Goal: Information Seeking & Learning: Find specific fact

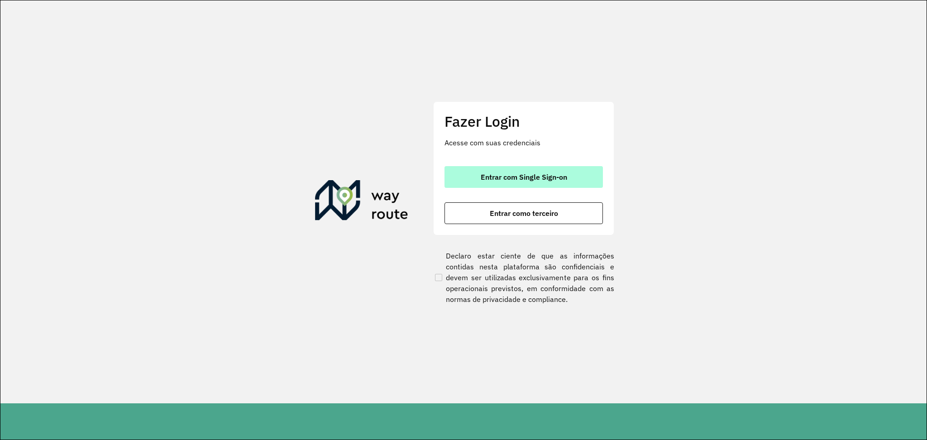
click at [502, 170] on button "Entrar com Single Sign-on" at bounding box center [523, 177] width 158 height 22
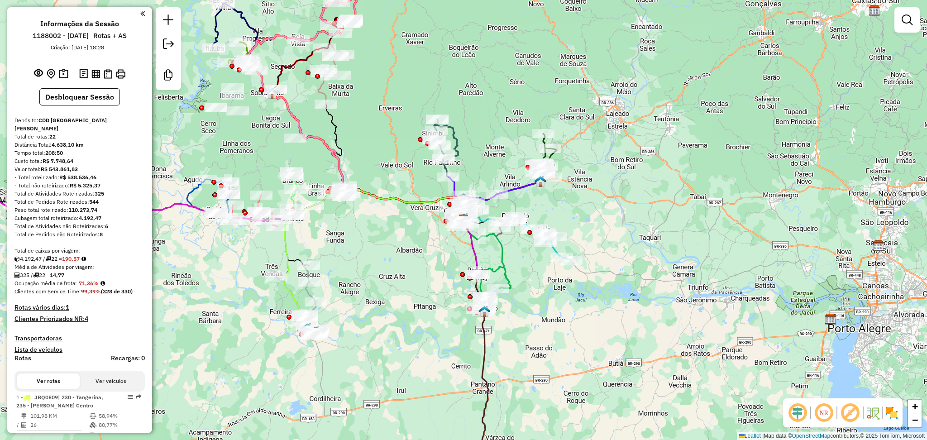
click at [70, 119] on strong "CDD [GEOGRAPHIC_DATA][PERSON_NAME]" at bounding box center [60, 124] width 92 height 15
click at [71, 118] on strong "CDD [GEOGRAPHIC_DATA][PERSON_NAME]" at bounding box center [60, 124] width 92 height 15
drag, startPoint x: 100, startPoint y: 119, endPoint x: 38, endPoint y: 122, distance: 61.6
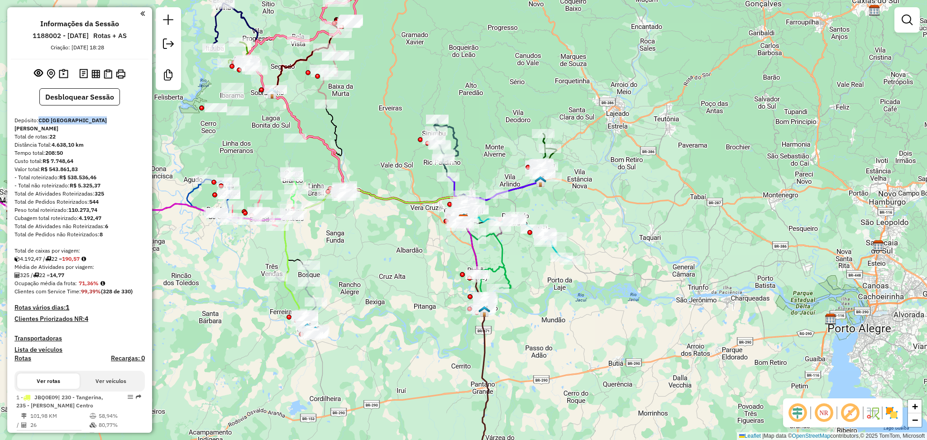
click at [38, 122] on div "Depósito: CDD [GEOGRAPHIC_DATA][PERSON_NAME]" at bounding box center [79, 124] width 130 height 16
copy strong "CDD [GEOGRAPHIC_DATA][PERSON_NAME]"
click at [83, 120] on strong "CDD [GEOGRAPHIC_DATA][PERSON_NAME]" at bounding box center [60, 124] width 92 height 15
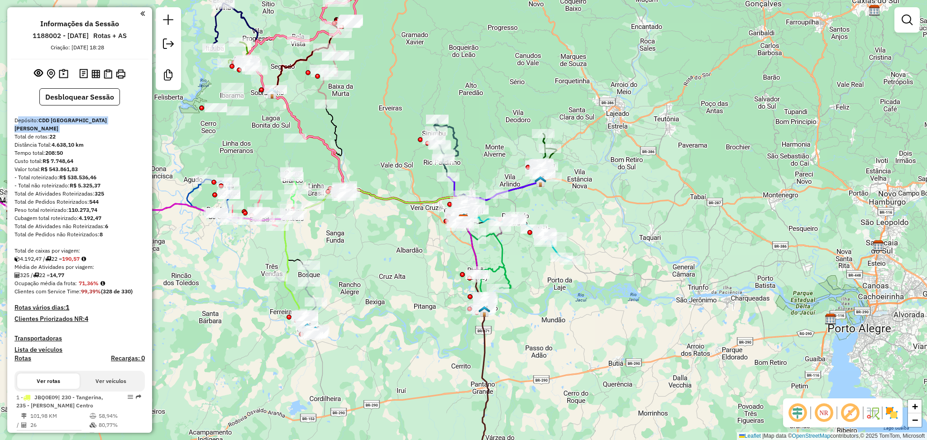
click at [97, 119] on div "Depósito: CDD [GEOGRAPHIC_DATA][PERSON_NAME]" at bounding box center [79, 124] width 130 height 16
drag, startPoint x: 99, startPoint y: 119, endPoint x: 40, endPoint y: 122, distance: 58.9
click at [40, 122] on div "Depósito: CDD [GEOGRAPHIC_DATA][PERSON_NAME]" at bounding box center [79, 124] width 130 height 16
copy strong "CDD [GEOGRAPHIC_DATA][PERSON_NAME]"
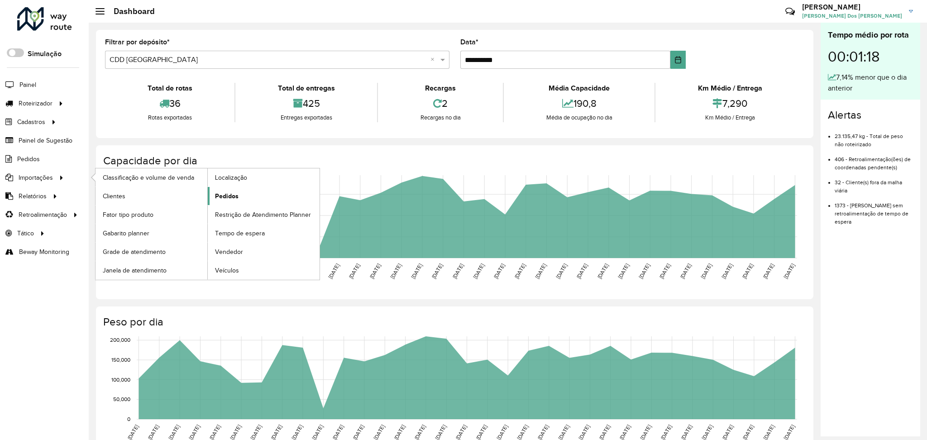
click at [221, 194] on span "Pedidos" at bounding box center [227, 196] width 24 height 10
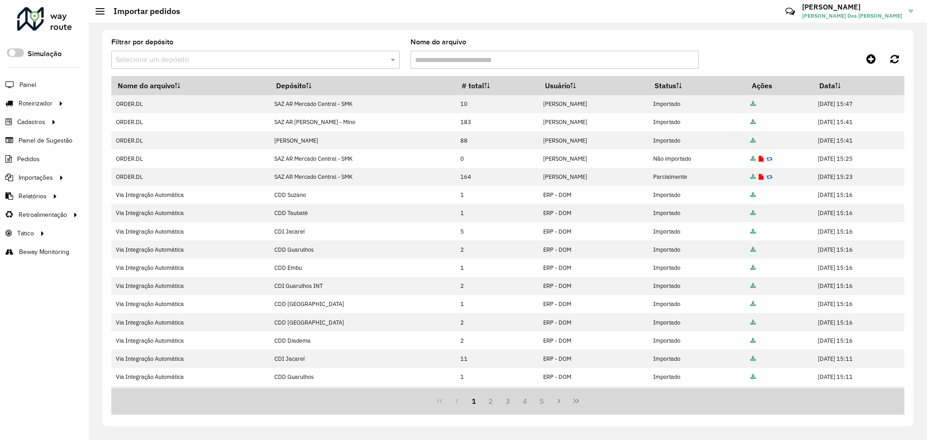
click at [320, 64] on input "text" at bounding box center [246, 60] width 261 height 11
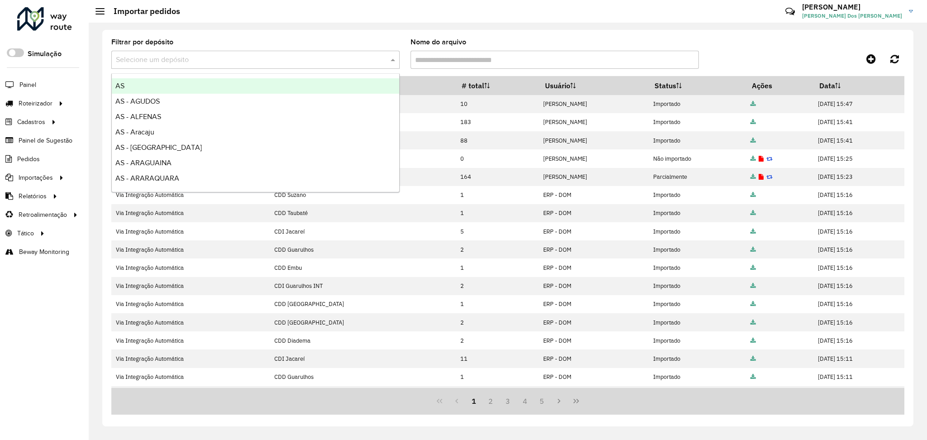
paste input "**********"
type input "**********"
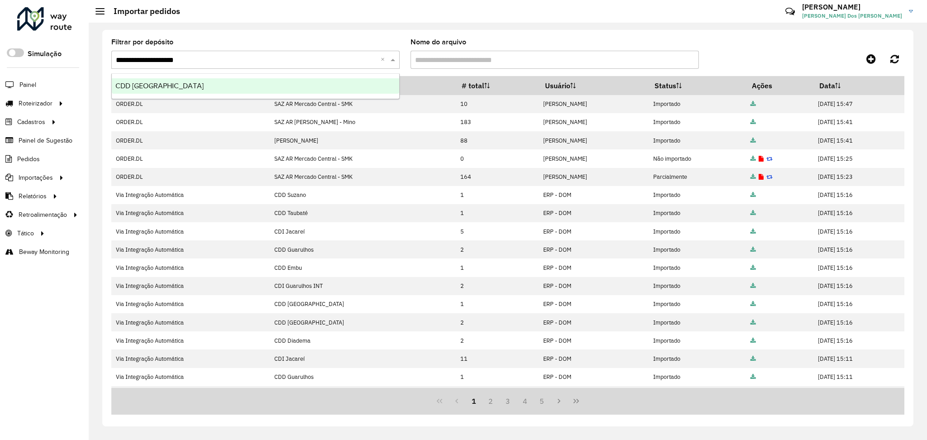
click at [293, 81] on div "CDD [GEOGRAPHIC_DATA][PERSON_NAME]" at bounding box center [255, 85] width 287 height 15
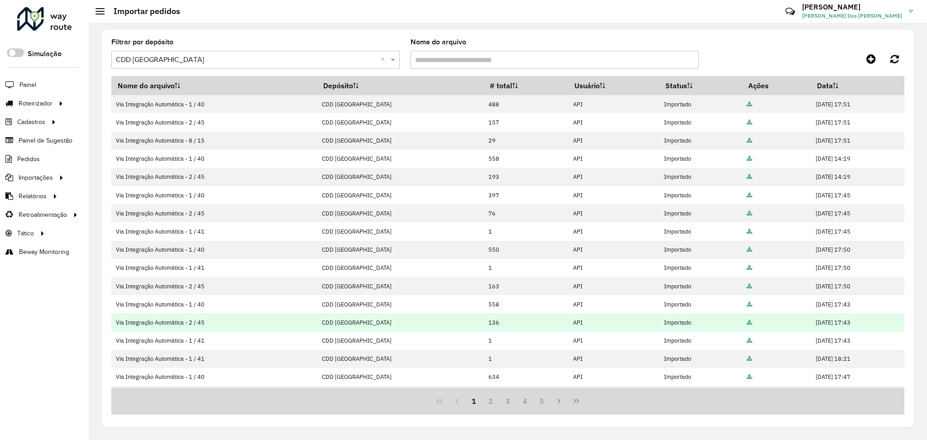
scroll to position [71, 0]
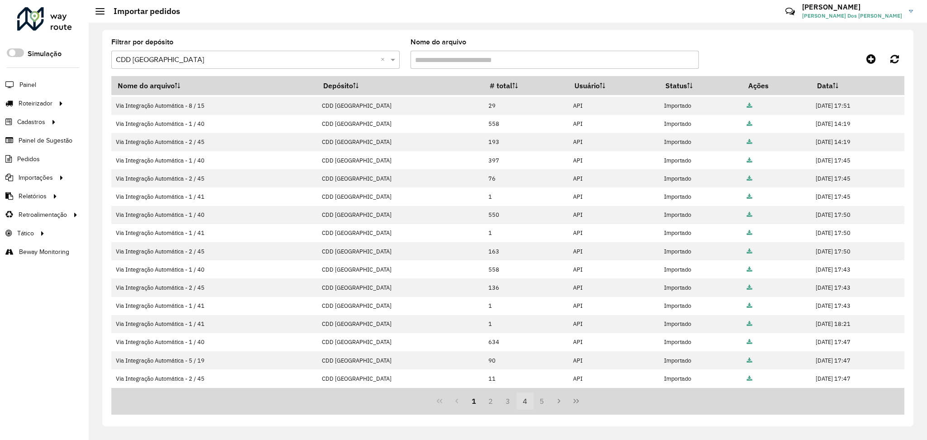
click at [524, 406] on button "4" at bounding box center [524, 400] width 17 height 17
click at [524, 406] on button "5" at bounding box center [524, 400] width 17 height 17
click at [531, 405] on button "6" at bounding box center [524, 400] width 17 height 17
click at [531, 405] on button "7" at bounding box center [524, 400] width 17 height 17
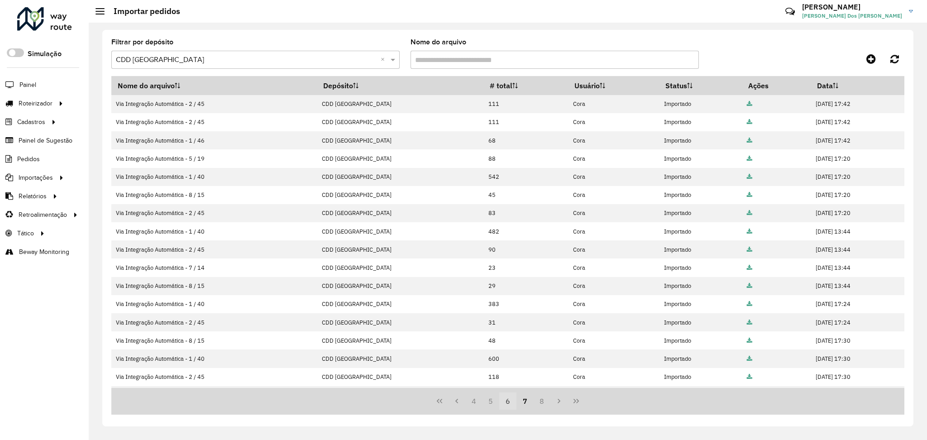
click at [531, 405] on button "7" at bounding box center [524, 400] width 17 height 17
click at [538, 402] on button "8" at bounding box center [541, 400] width 17 height 17
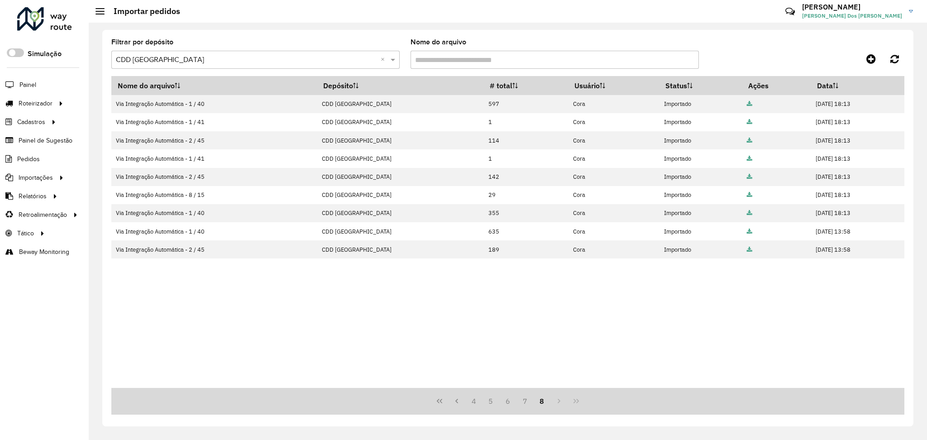
click at [573, 400] on div "4 5 6 7 8" at bounding box center [507, 401] width 793 height 27
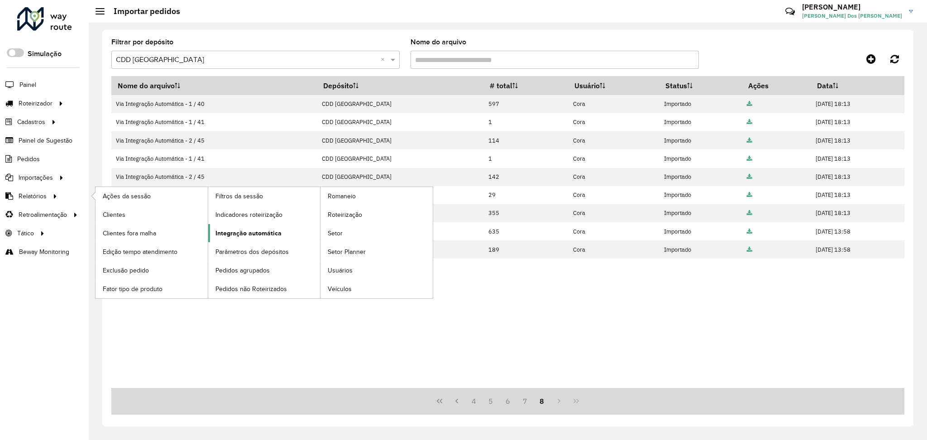
click at [252, 230] on span "Integração automática" at bounding box center [248, 234] width 66 height 10
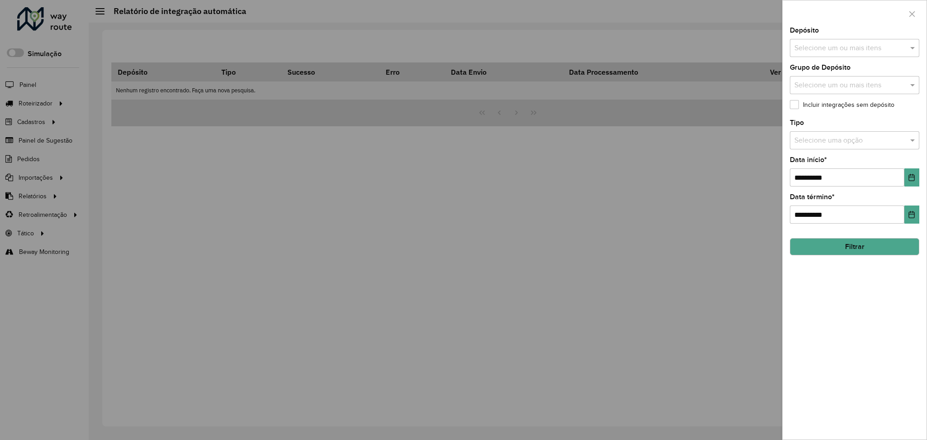
click at [862, 50] on input "text" at bounding box center [850, 48] width 116 height 11
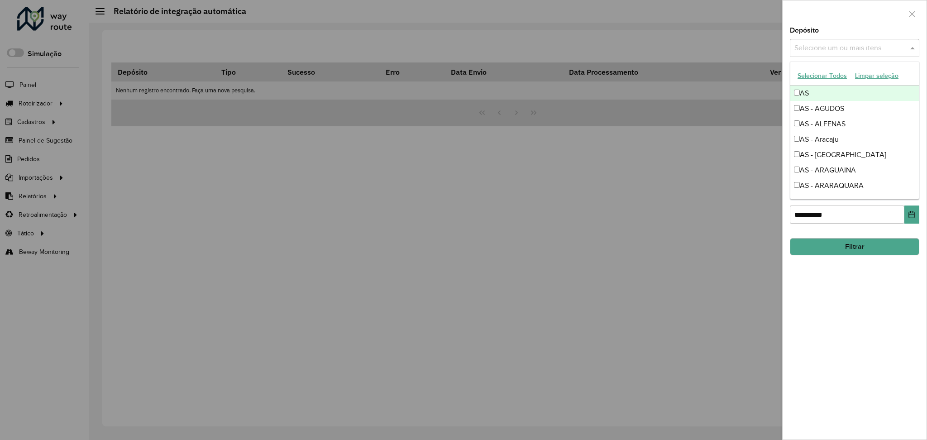
paste input "**********"
type input "**********"
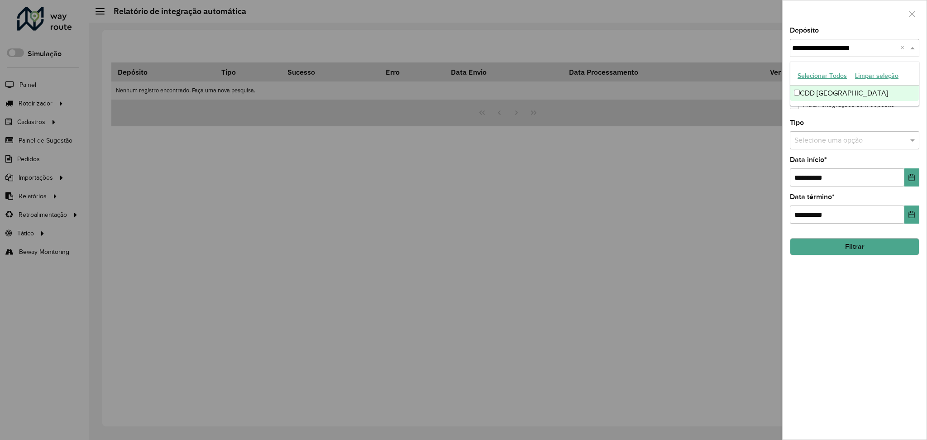
click at [843, 97] on div "CDD [GEOGRAPHIC_DATA][PERSON_NAME]" at bounding box center [854, 93] width 129 height 15
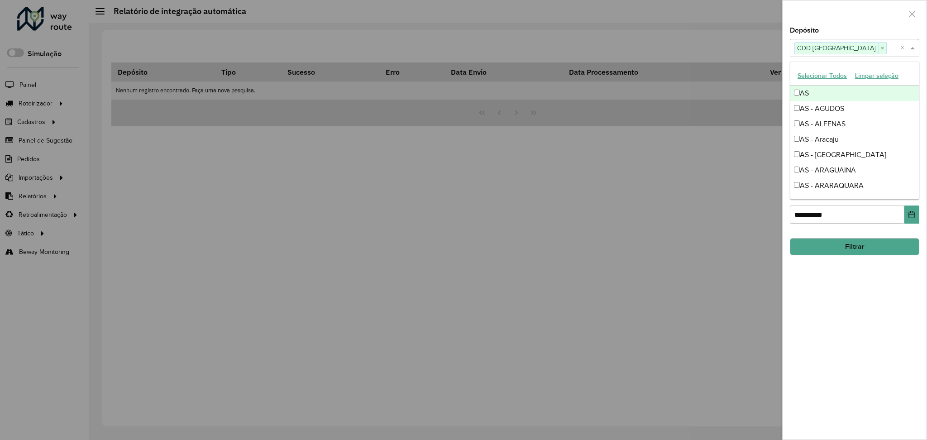
click at [860, 28] on div "Depósito Selecione um ou mais itens CDD Santa Cruz do Sul × ×" at bounding box center [854, 42] width 129 height 30
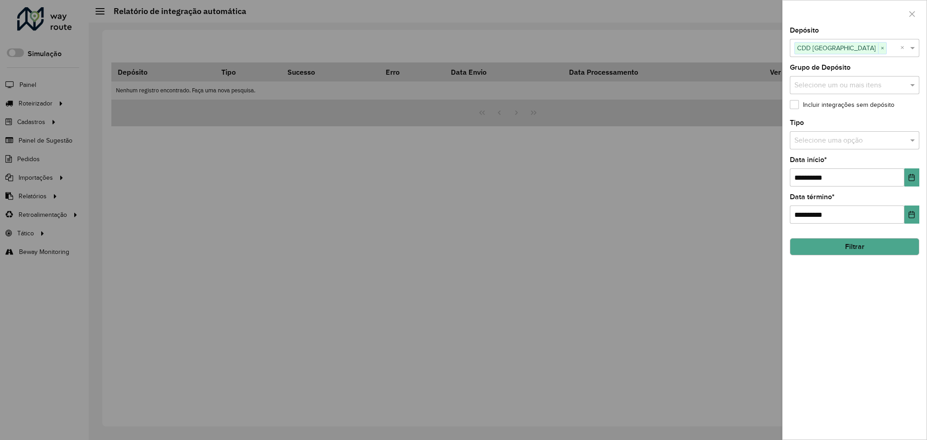
click at [822, 104] on label "Incluir integrações sem depósito" at bounding box center [842, 105] width 105 height 10
click at [913, 178] on icon "Choose Date" at bounding box center [911, 177] width 7 height 7
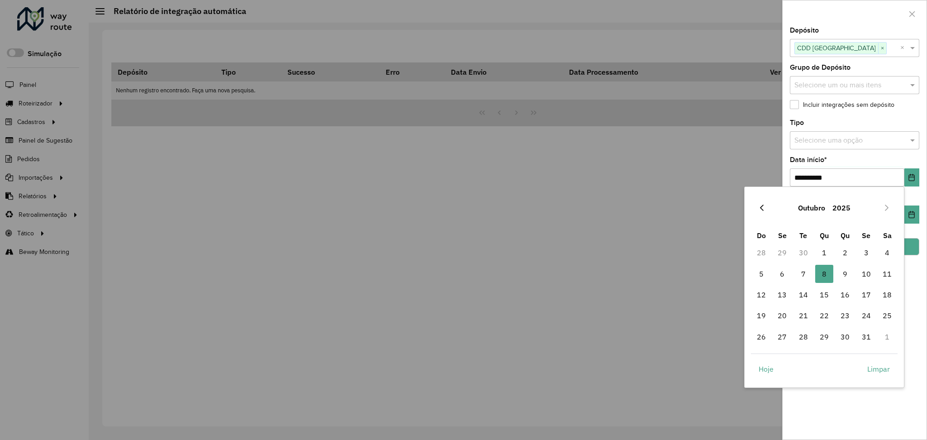
click at [762, 207] on icon "Previous Month" at bounding box center [761, 207] width 7 height 7
click at [761, 209] on icon "Previous Month" at bounding box center [762, 208] width 4 height 6
click at [761, 206] on icon "Previous Month" at bounding box center [762, 208] width 4 height 6
click at [847, 272] on span "10" at bounding box center [845, 274] width 18 height 18
type input "**********"
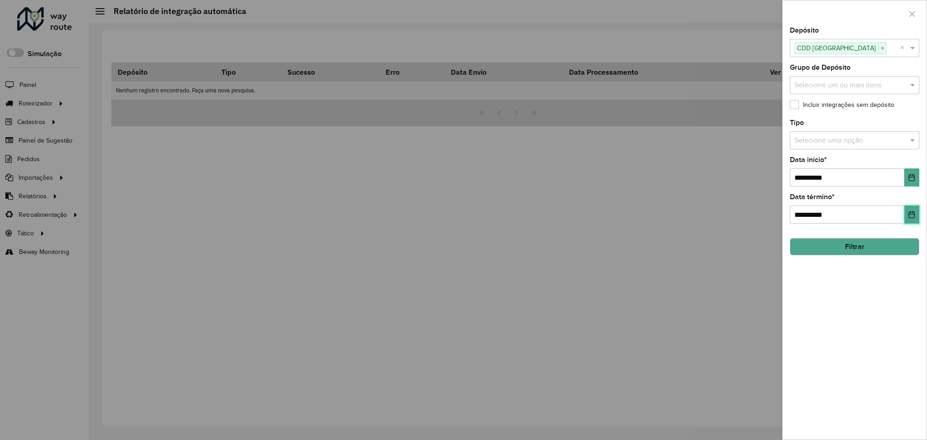
click at [914, 211] on icon "Choose Date" at bounding box center [911, 214] width 7 height 7
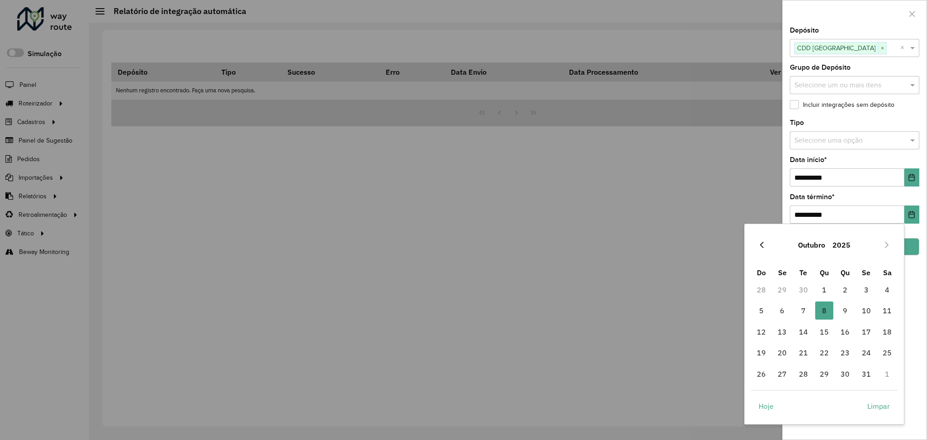
click at [765, 243] on button "Previous Month" at bounding box center [761, 245] width 14 height 14
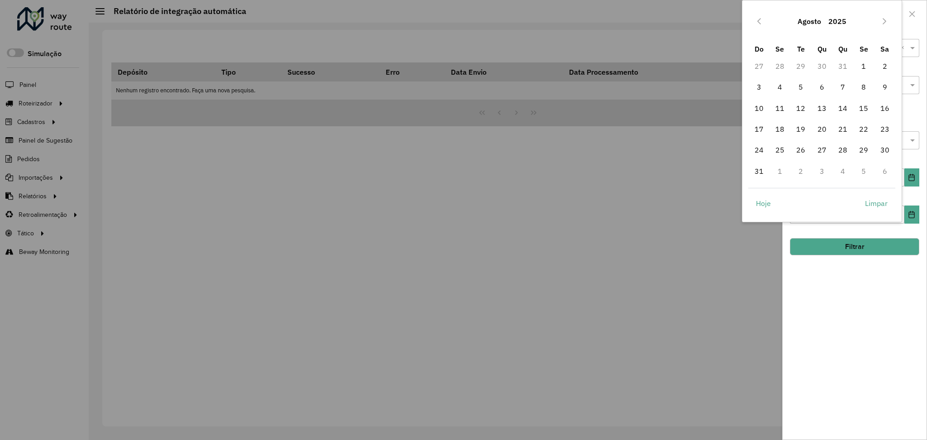
click at [765, 243] on div at bounding box center [463, 220] width 927 height 440
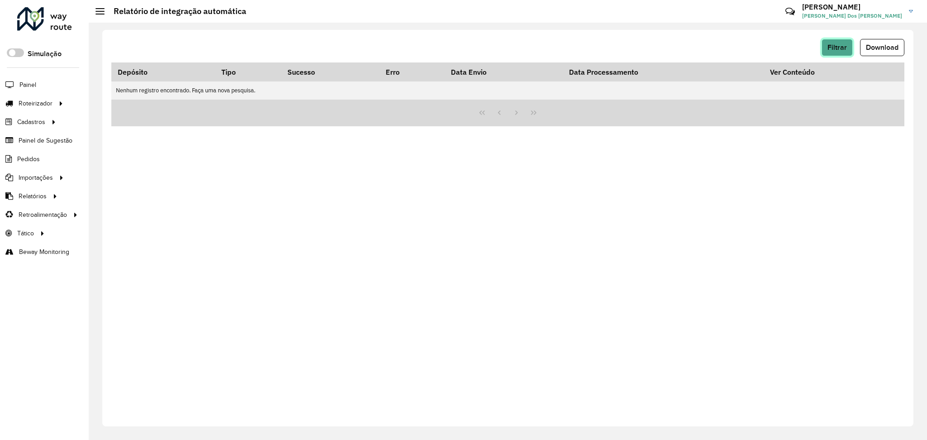
click at [835, 47] on span "Filtrar" at bounding box center [836, 47] width 19 height 8
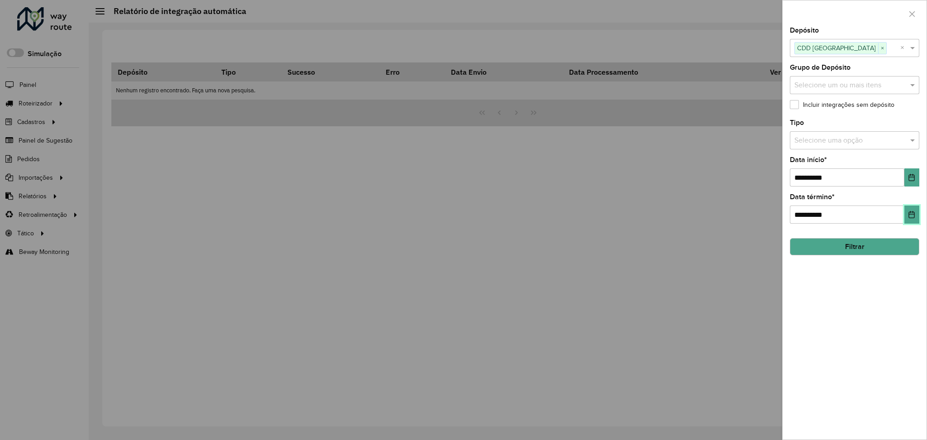
click at [911, 216] on icon "Choose Date" at bounding box center [911, 214] width 7 height 7
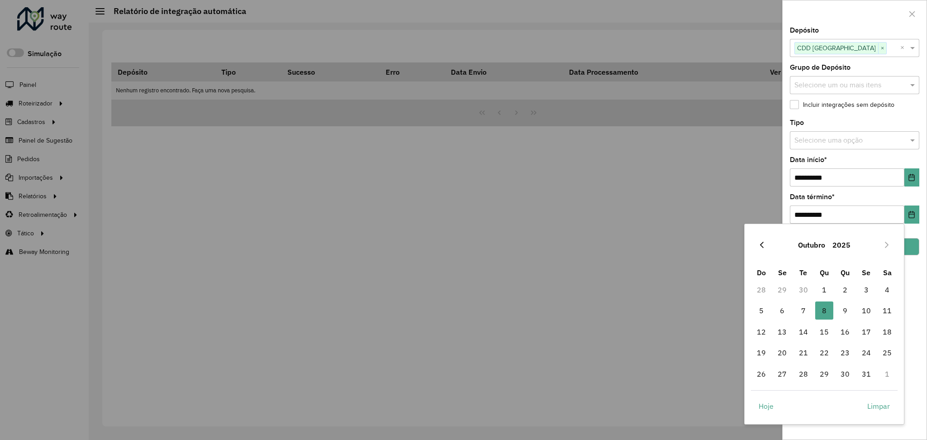
click at [763, 248] on button "Previous Month" at bounding box center [761, 245] width 14 height 14
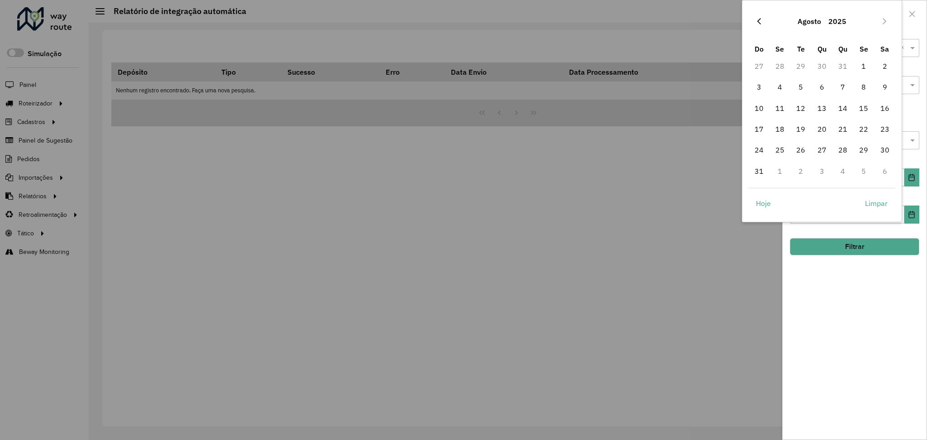
click at [762, 19] on icon "Previous Month" at bounding box center [758, 21] width 7 height 7
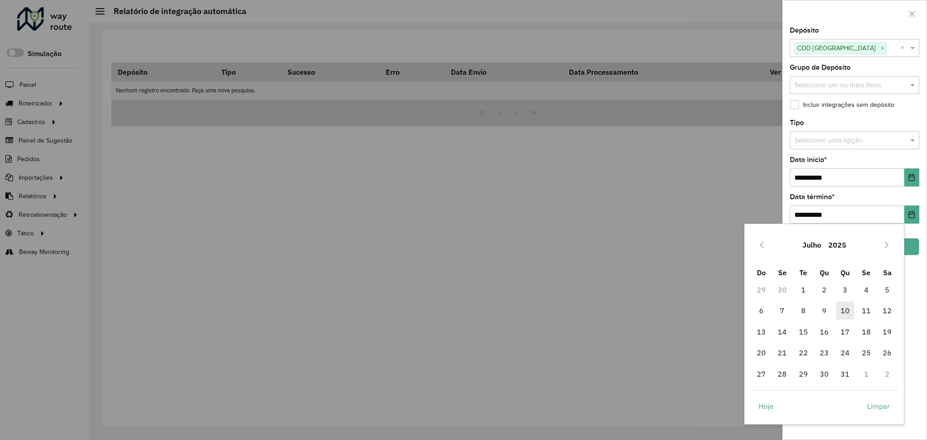
click at [848, 313] on span "10" at bounding box center [845, 310] width 18 height 18
type input "**********"
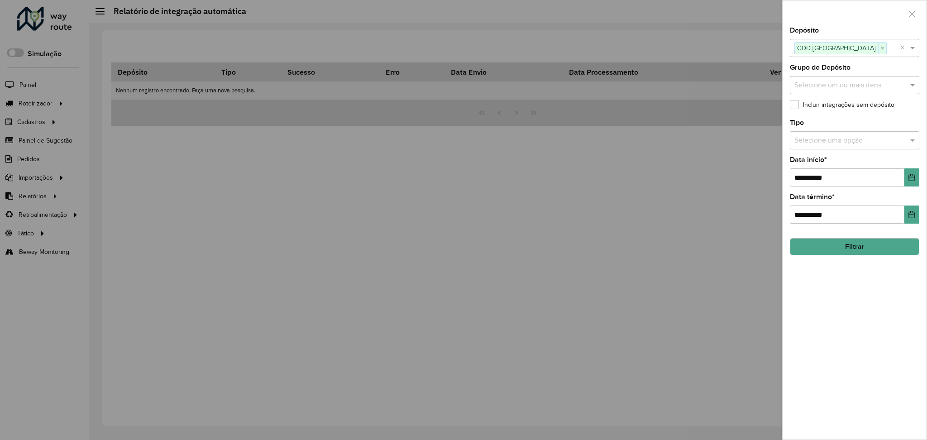
click at [845, 243] on button "Filtrar" at bounding box center [854, 246] width 129 height 17
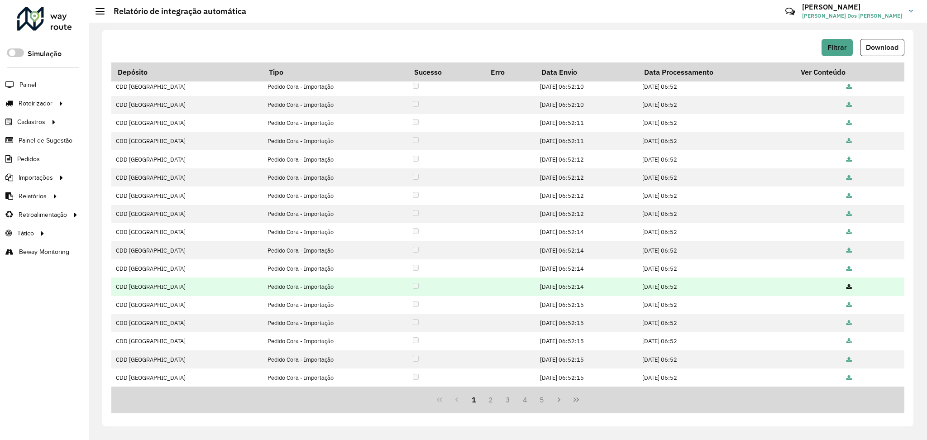
scroll to position [59, 0]
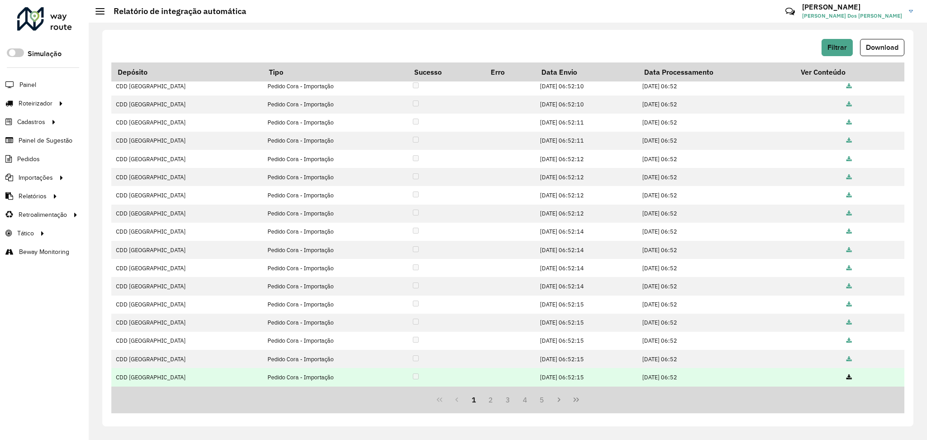
click at [848, 376] on icon at bounding box center [848, 378] width 5 height 6
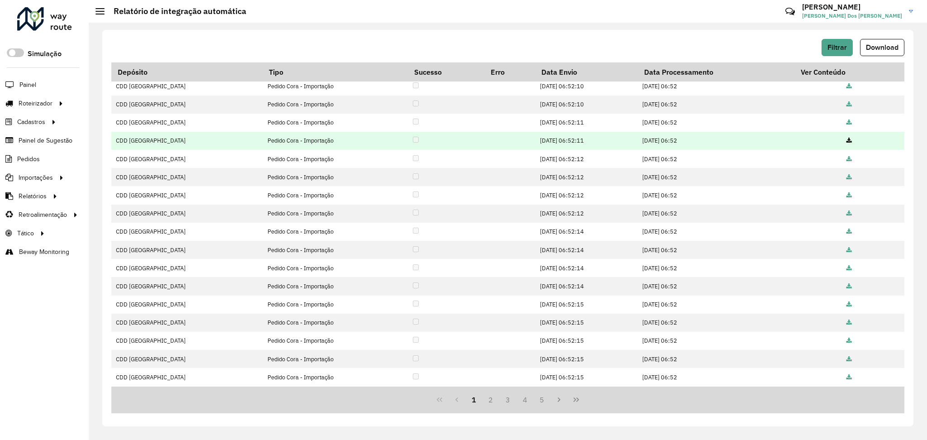
click at [148, 141] on td "CDD [GEOGRAPHIC_DATA][PERSON_NAME]" at bounding box center [187, 141] width 152 height 18
copy td "CDD [GEOGRAPHIC_DATA][PERSON_NAME]"
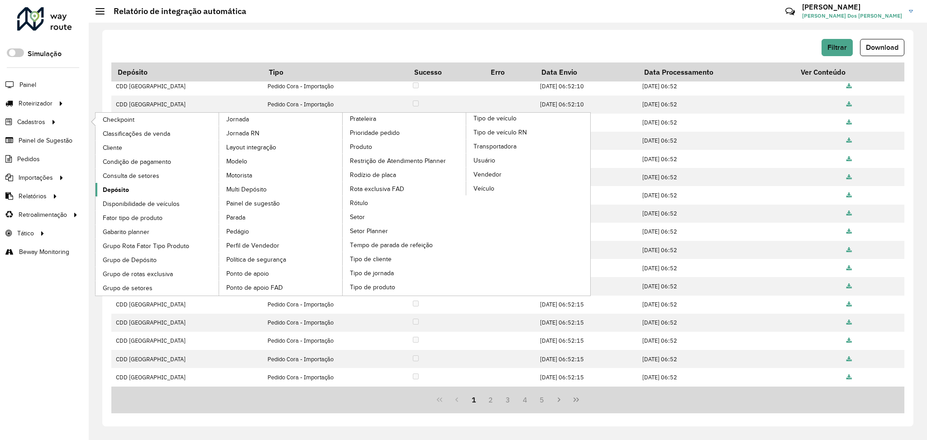
click at [118, 190] on span "Depósito" at bounding box center [116, 190] width 26 height 10
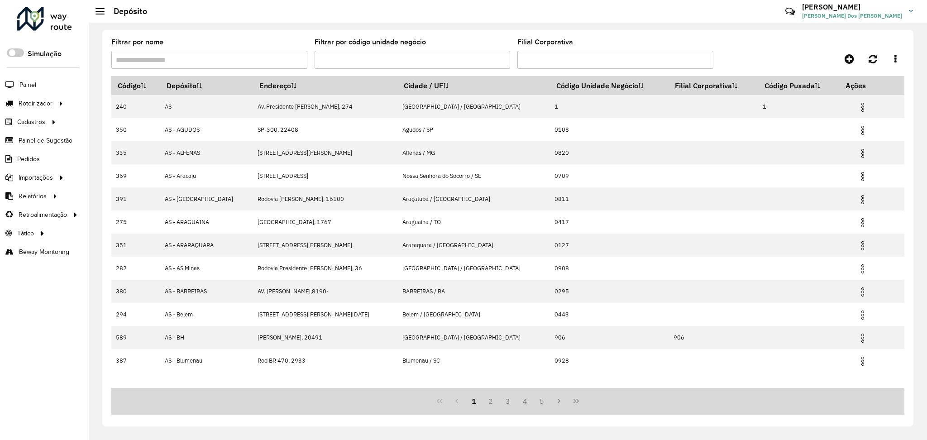
click at [209, 62] on input "Filtrar por nome" at bounding box center [209, 60] width 196 height 18
paste input "**********"
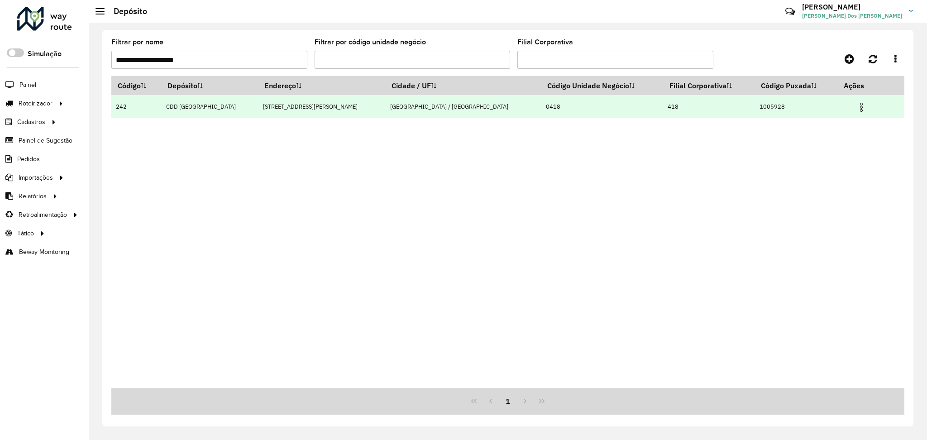
type input "**********"
click at [856, 108] on img at bounding box center [861, 107] width 11 height 11
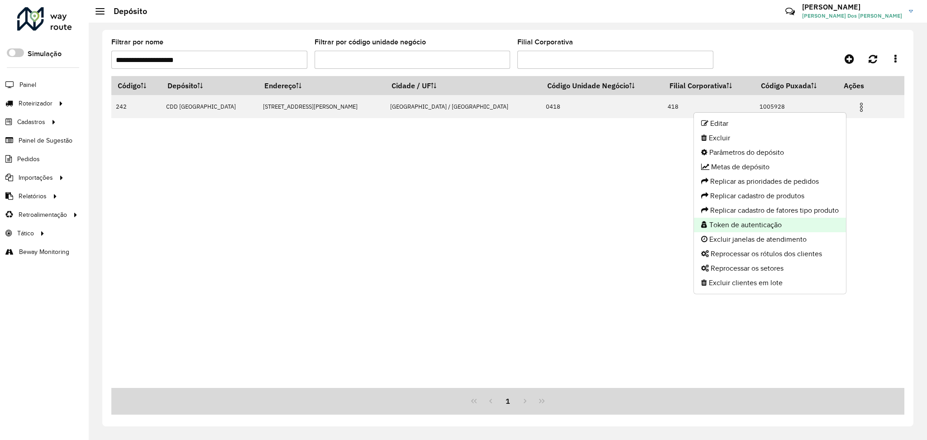
click at [758, 221] on li "Token de autenticação" at bounding box center [770, 225] width 152 height 14
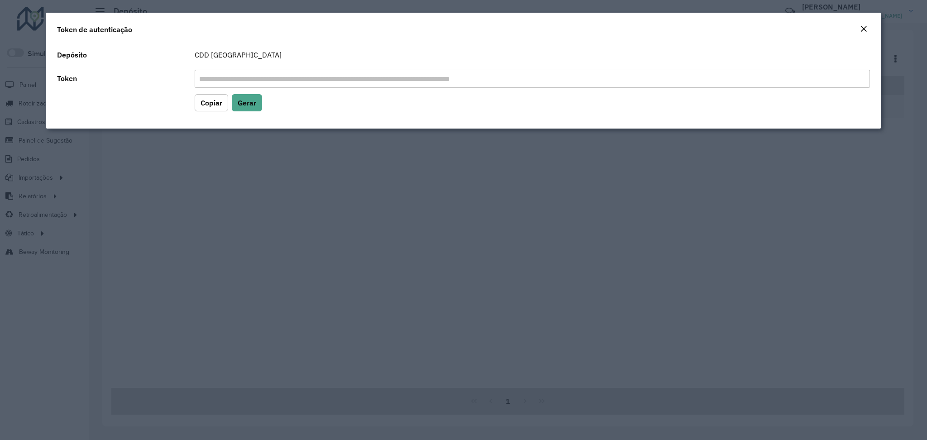
click at [867, 26] on button "Close" at bounding box center [863, 30] width 13 height 12
